Goal: Task Accomplishment & Management: Use online tool/utility

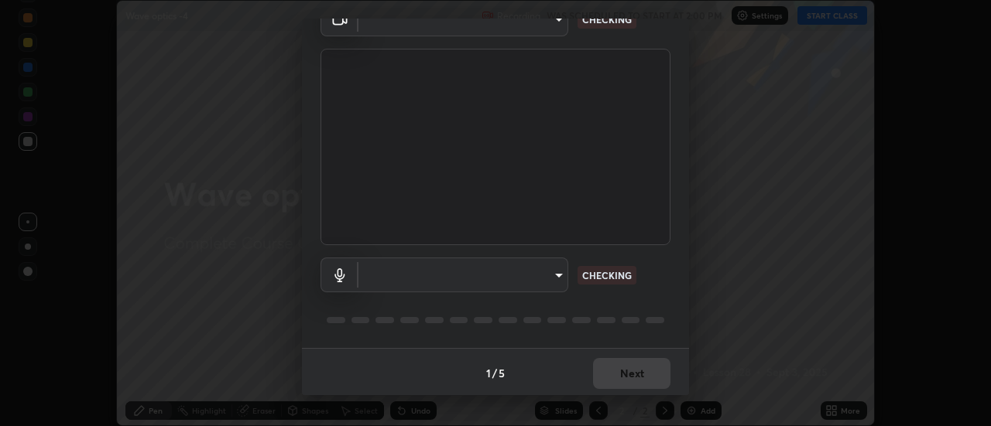
scroll to position [81, 0]
type input "dff715f2b8103cd99efd98edb1208d423aa6cea85c5a492e25875cbf54650d32"
type input "communications"
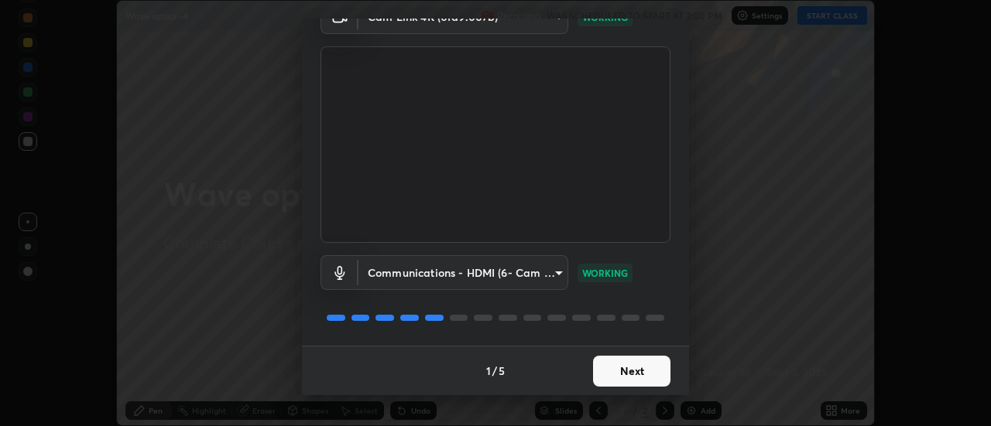
click at [639, 370] on button "Next" at bounding box center [631, 371] width 77 height 31
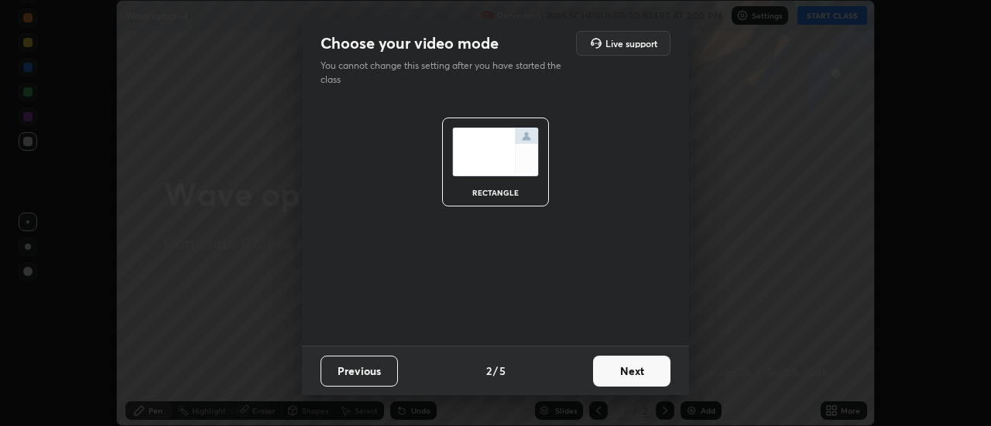
scroll to position [0, 0]
click at [647, 372] on button "Next" at bounding box center [631, 371] width 77 height 31
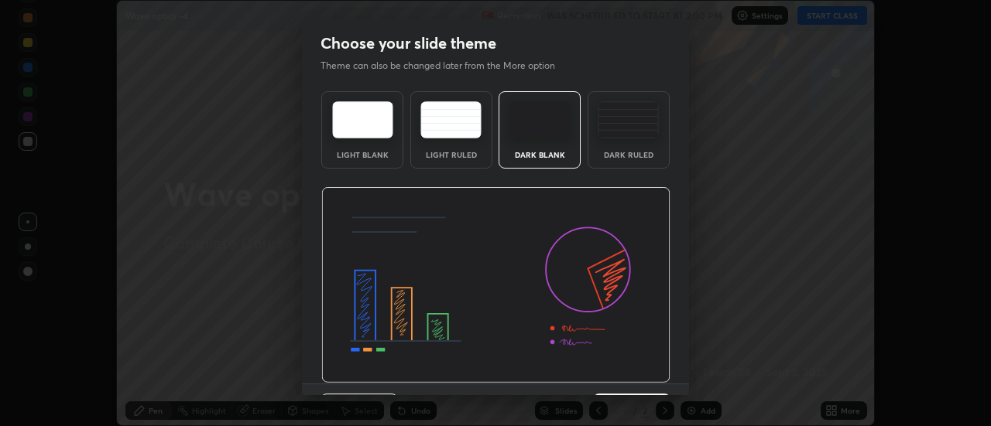
scroll to position [38, 0]
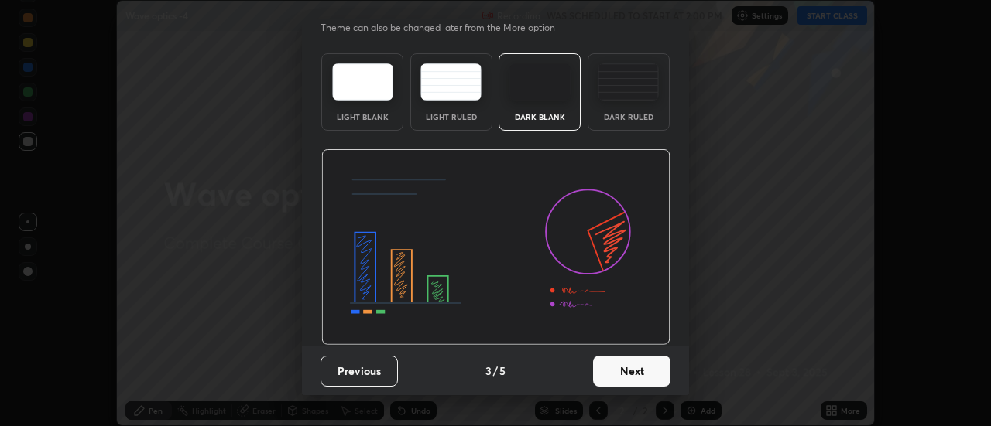
click at [642, 371] on button "Next" at bounding box center [631, 371] width 77 height 31
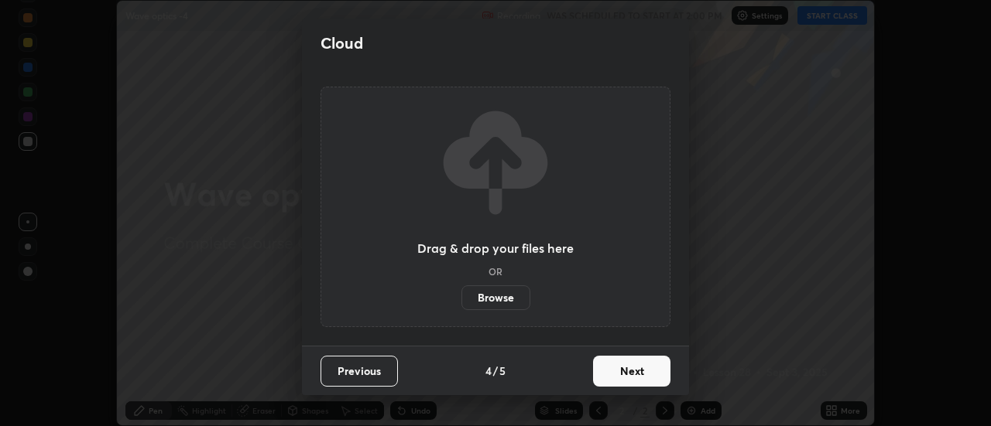
click at [647, 373] on button "Next" at bounding box center [631, 371] width 77 height 31
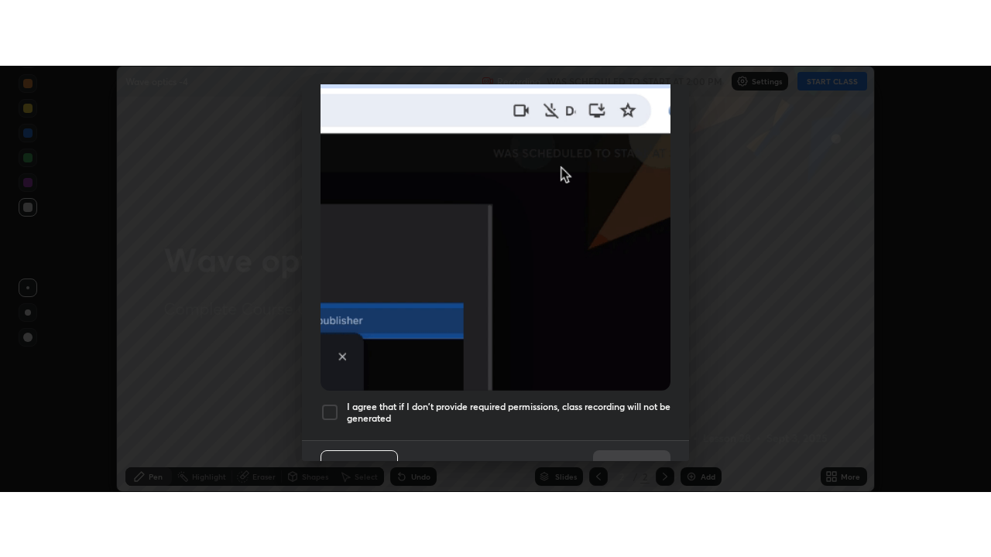
scroll to position [397, 0]
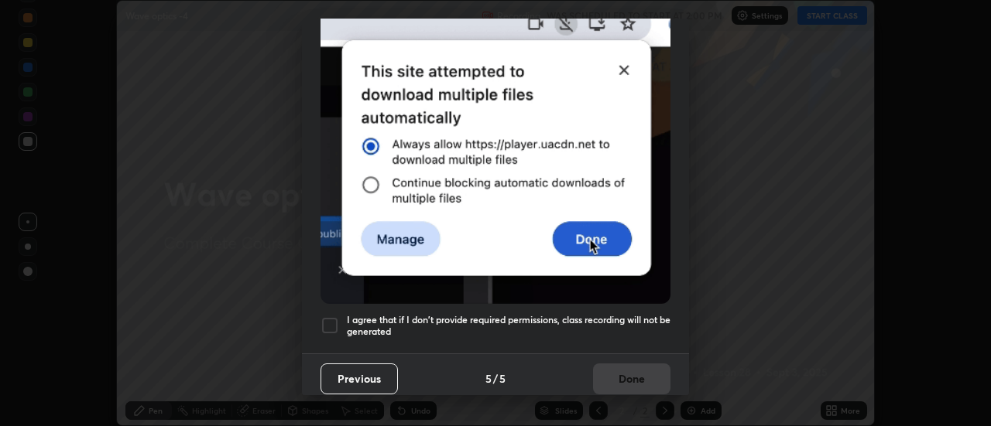
click at [334, 317] on div at bounding box center [329, 326] width 19 height 19
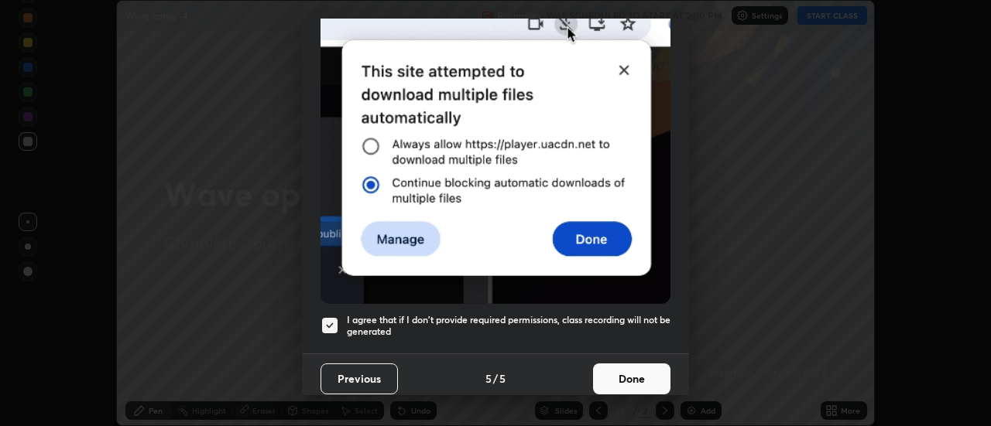
click at [643, 372] on button "Done" at bounding box center [631, 379] width 77 height 31
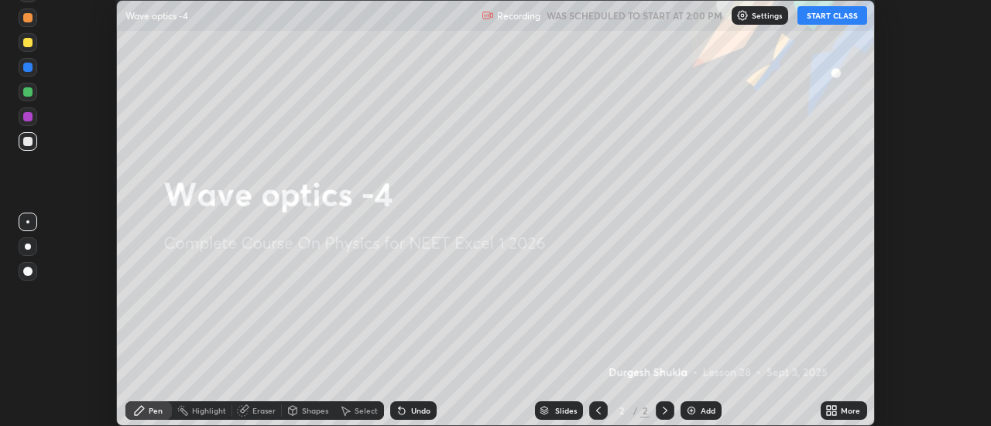
click at [835, 18] on button "START CLASS" at bounding box center [832, 15] width 70 height 19
click at [694, 409] on img at bounding box center [691, 411] width 12 height 12
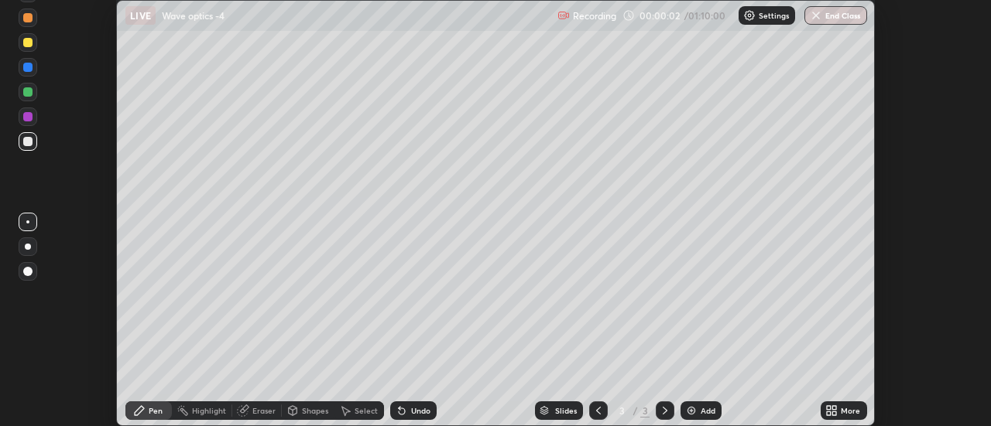
click at [832, 410] on icon at bounding box center [831, 411] width 12 height 12
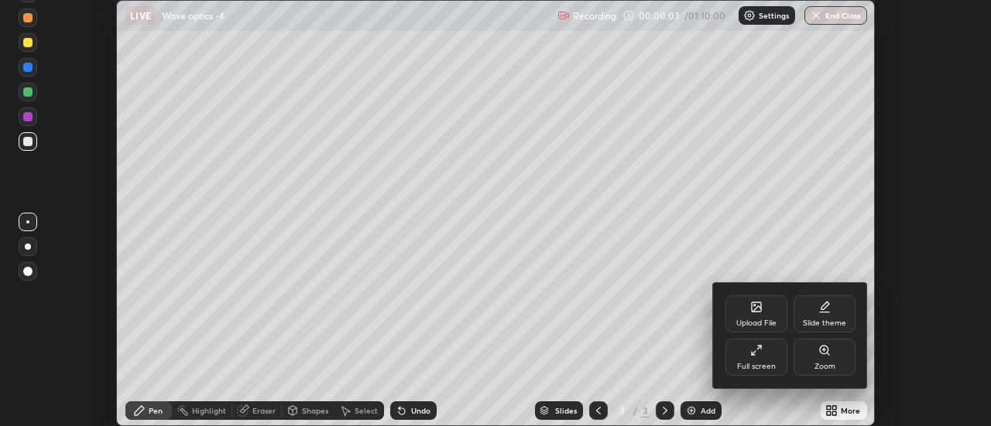
click at [752, 353] on icon at bounding box center [753, 353] width 3 height 3
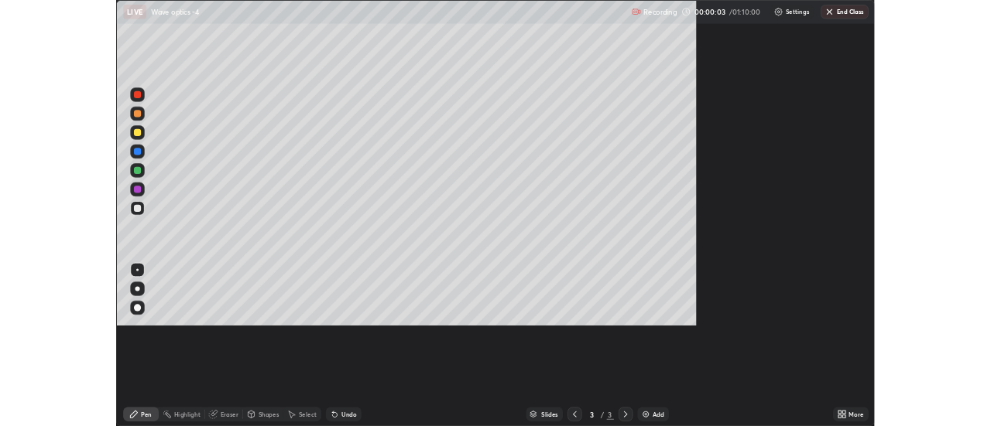
scroll to position [557, 991]
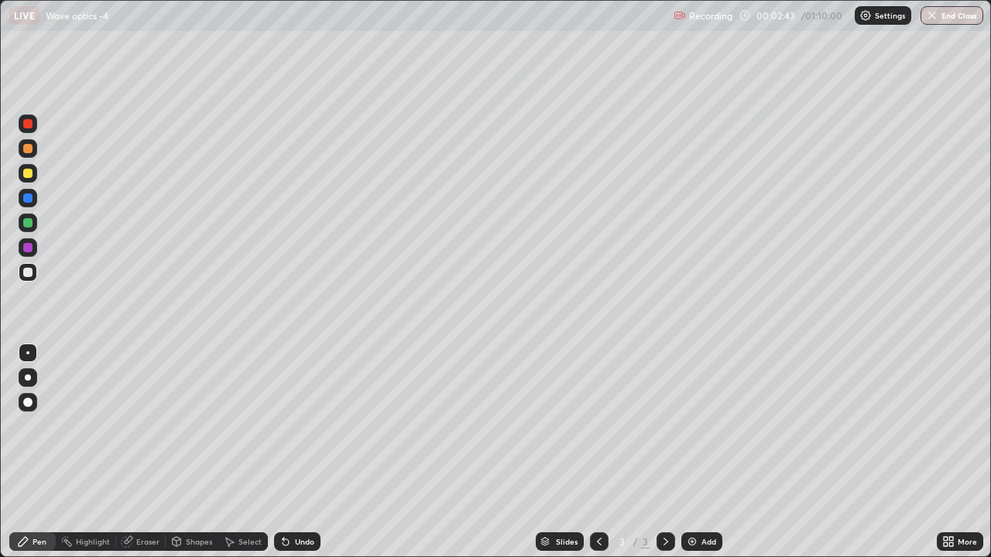
click at [26, 173] on div at bounding box center [27, 173] width 9 height 9
click at [690, 426] on img at bounding box center [692, 542] width 12 height 12
click at [190, 426] on div "Shapes" at bounding box center [199, 542] width 26 height 8
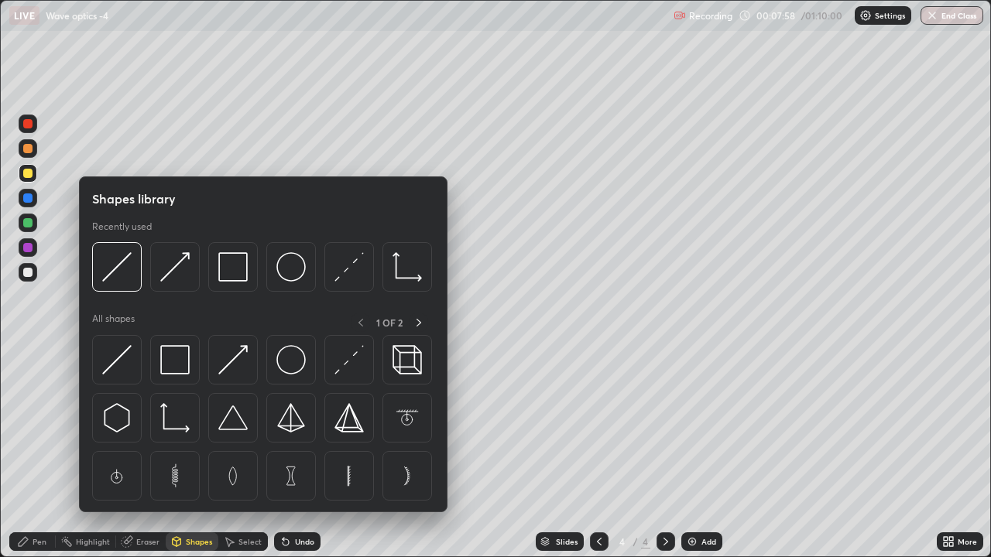
click at [29, 274] on div at bounding box center [27, 272] width 9 height 9
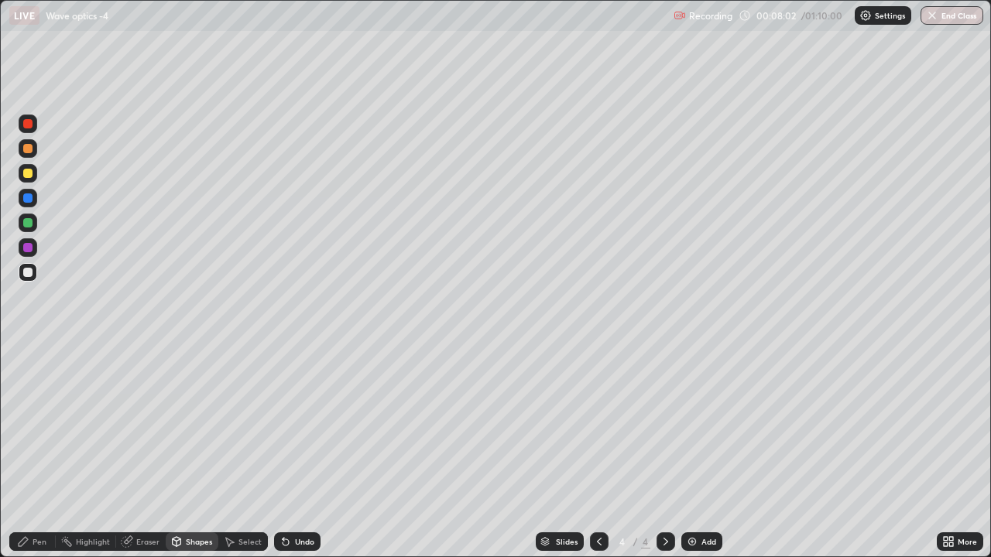
click at [40, 426] on div "Pen" at bounding box center [40, 542] width 14 height 8
click at [695, 426] on img at bounding box center [692, 542] width 12 height 12
click at [24, 176] on div at bounding box center [27, 173] width 9 height 9
click at [662, 426] on icon at bounding box center [665, 542] width 12 height 12
click at [693, 426] on img at bounding box center [692, 542] width 12 height 12
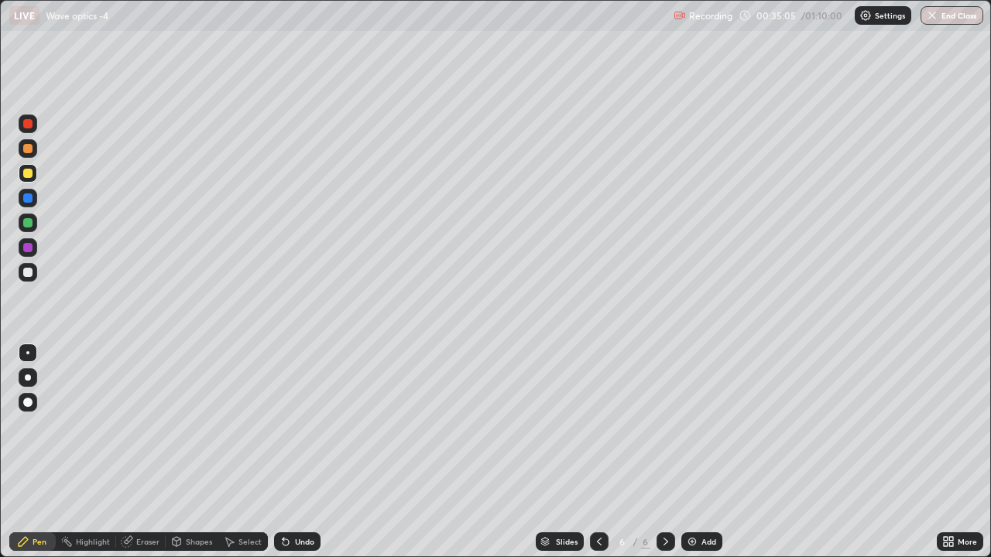
click at [25, 403] on div at bounding box center [27, 402] width 9 height 9
click at [27, 174] on div at bounding box center [27, 173] width 9 height 9
click at [28, 148] on div at bounding box center [27, 148] width 9 height 9
click at [182, 245] on button "Undo" at bounding box center [202, 242] width 45 height 19
click at [598, 426] on icon at bounding box center [599, 542] width 5 height 8
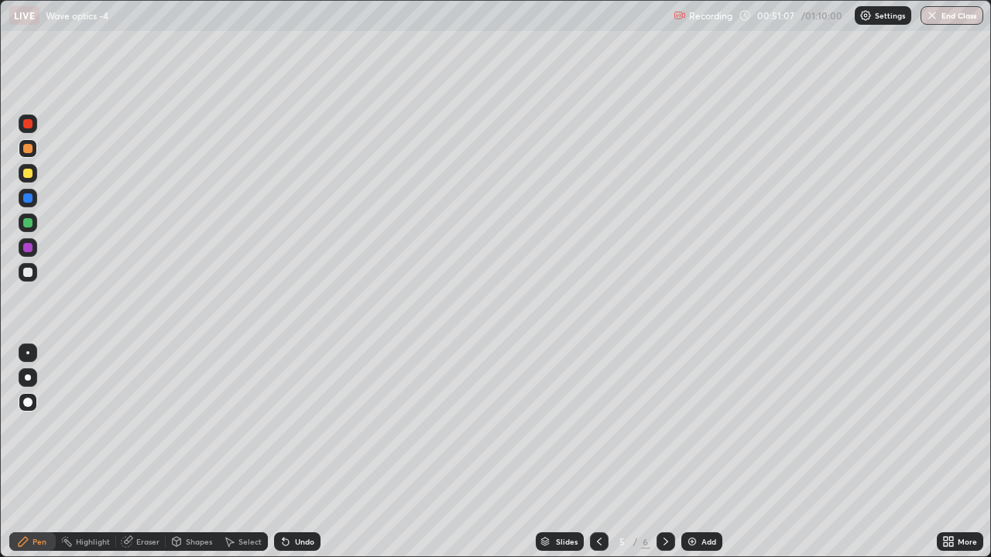
click at [598, 426] on icon at bounding box center [599, 542] width 12 height 12
click at [663, 426] on icon at bounding box center [665, 542] width 12 height 12
click at [664, 426] on icon at bounding box center [665, 542] width 12 height 12
click at [26, 248] on div at bounding box center [27, 247] width 9 height 9
click at [399, 426] on div "Slides 6 / 6 Add" at bounding box center [628, 541] width 616 height 31
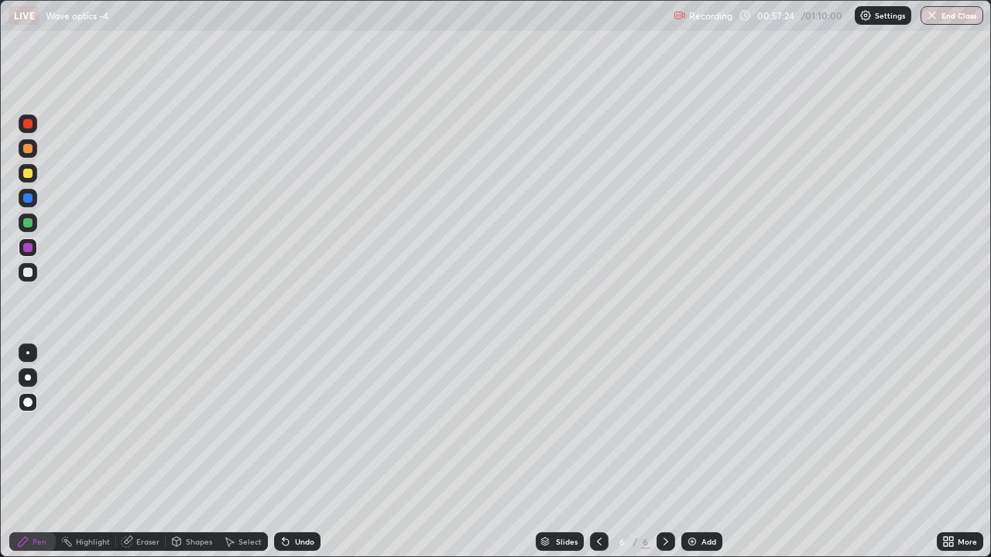
click at [410, 426] on div "Slides 6 / 6 Add" at bounding box center [628, 541] width 616 height 31
click at [941, 13] on button "End Class" at bounding box center [951, 15] width 63 height 19
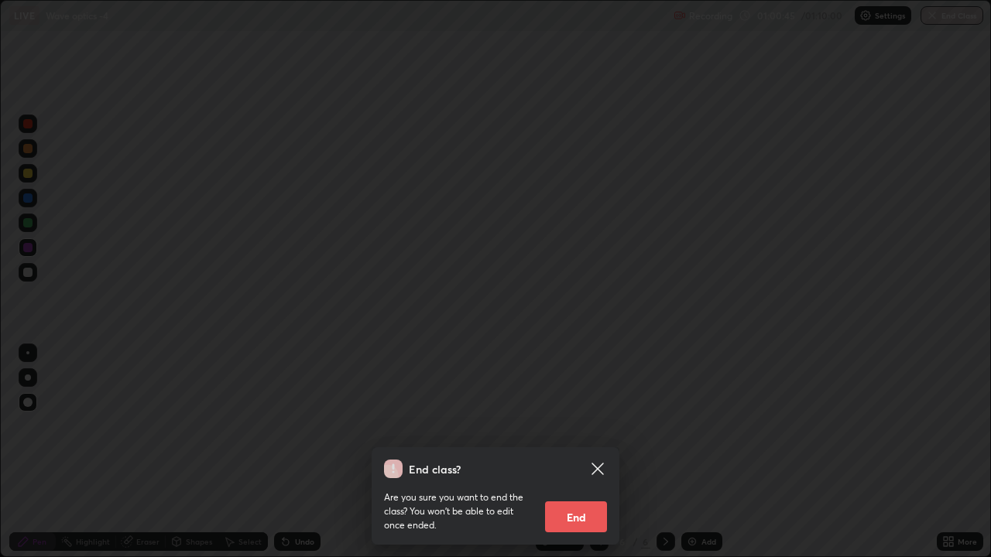
click at [584, 426] on button "End" at bounding box center [576, 517] width 62 height 31
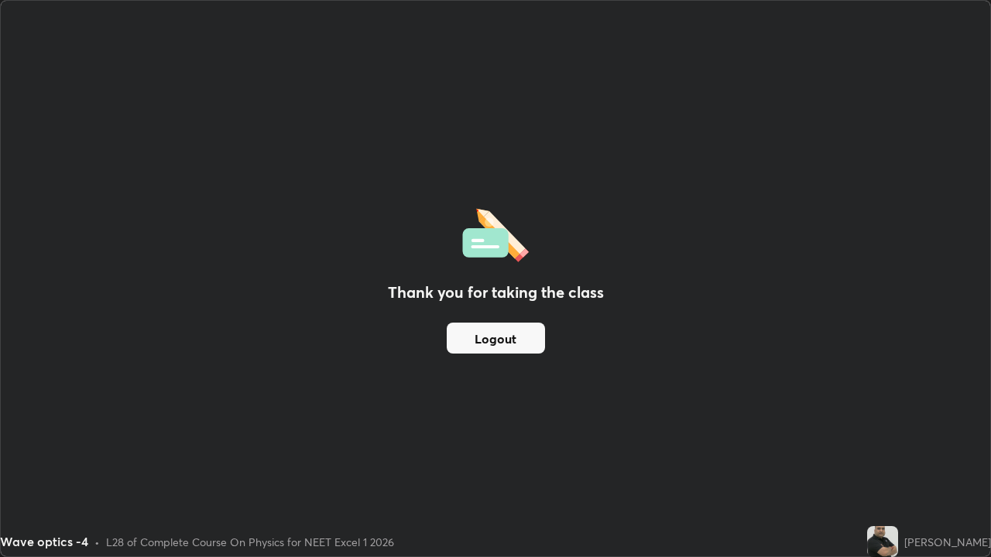
click at [512, 340] on button "Logout" at bounding box center [496, 338] width 98 height 31
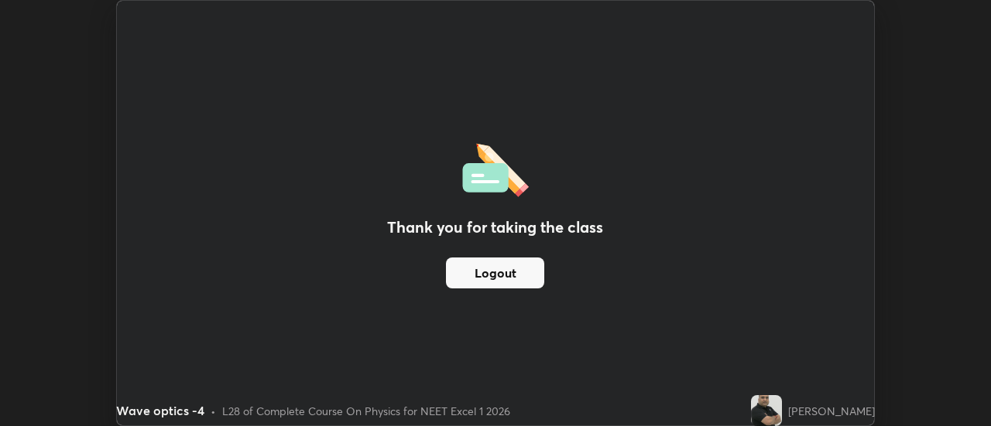
scroll to position [76976, 76412]
